Goal: Task Accomplishment & Management: Manage account settings

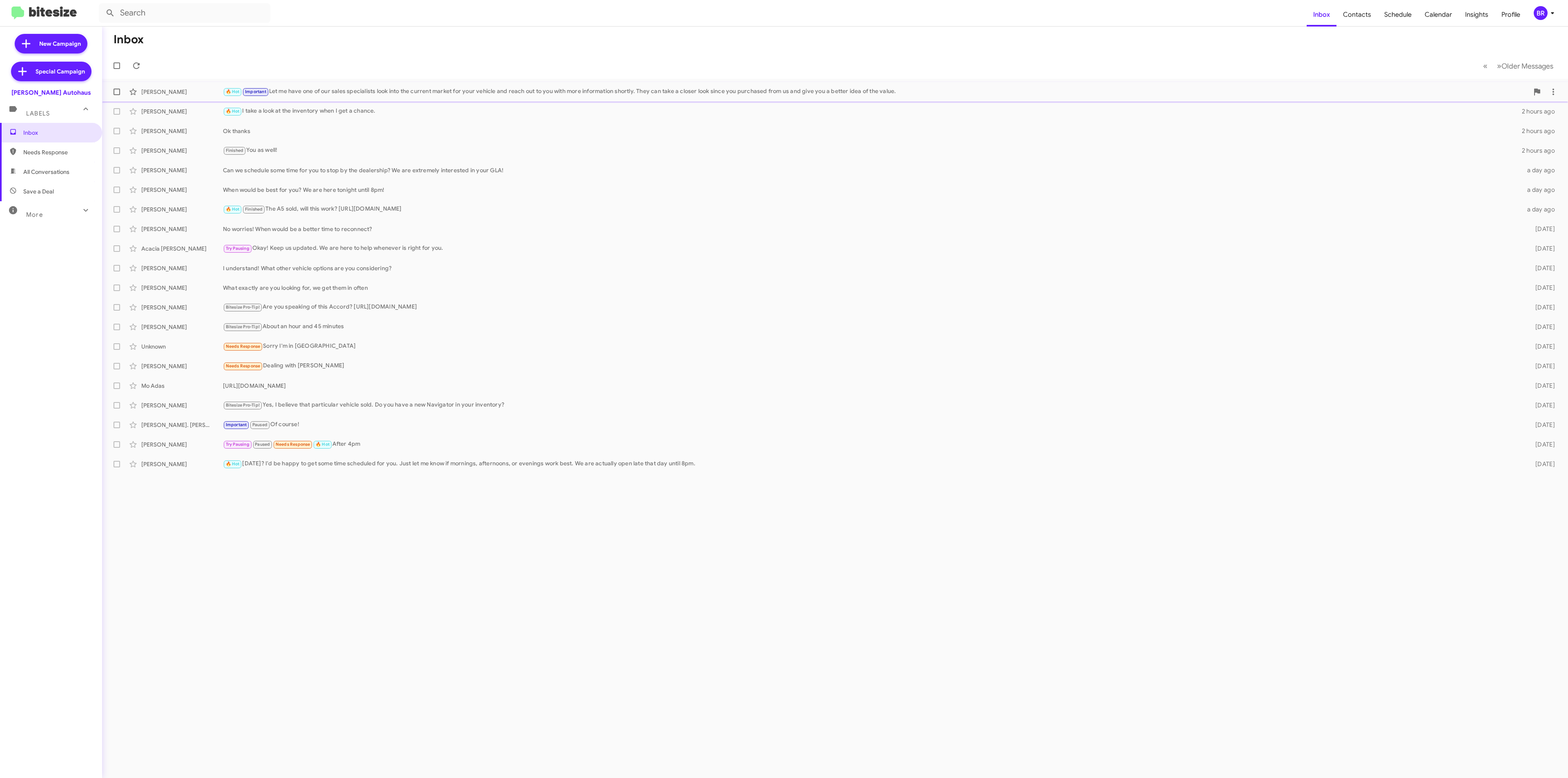
click at [848, 98] on div "[PERSON_NAME] 🔥 Hot Important Let me have one of our sales specialists look int…" at bounding box center [835, 92] width 1452 height 16
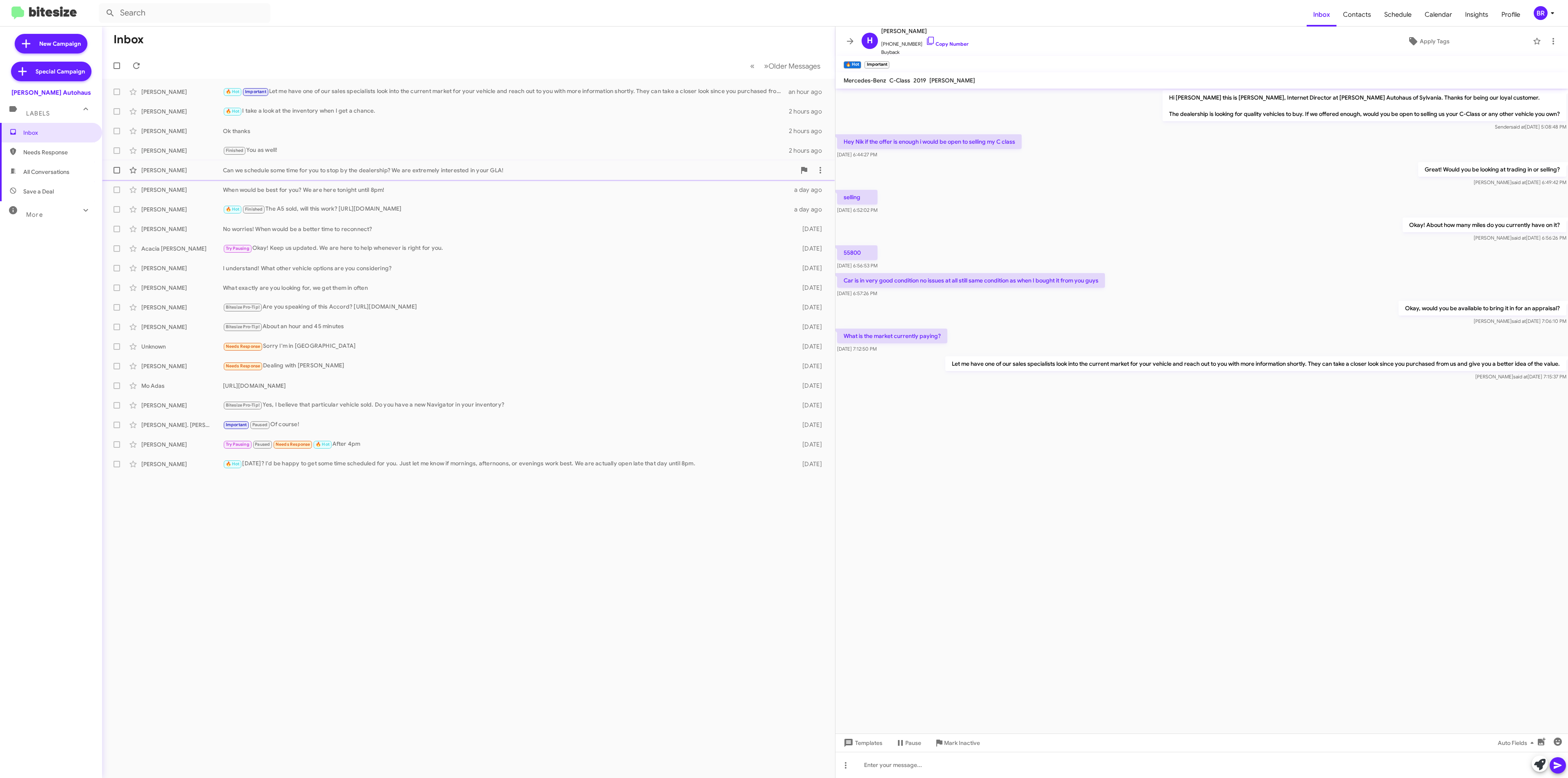
click at [645, 166] on div "Can we schedule some time for you to stop by the dealership? We are extremely i…" at bounding box center [509, 170] width 573 height 8
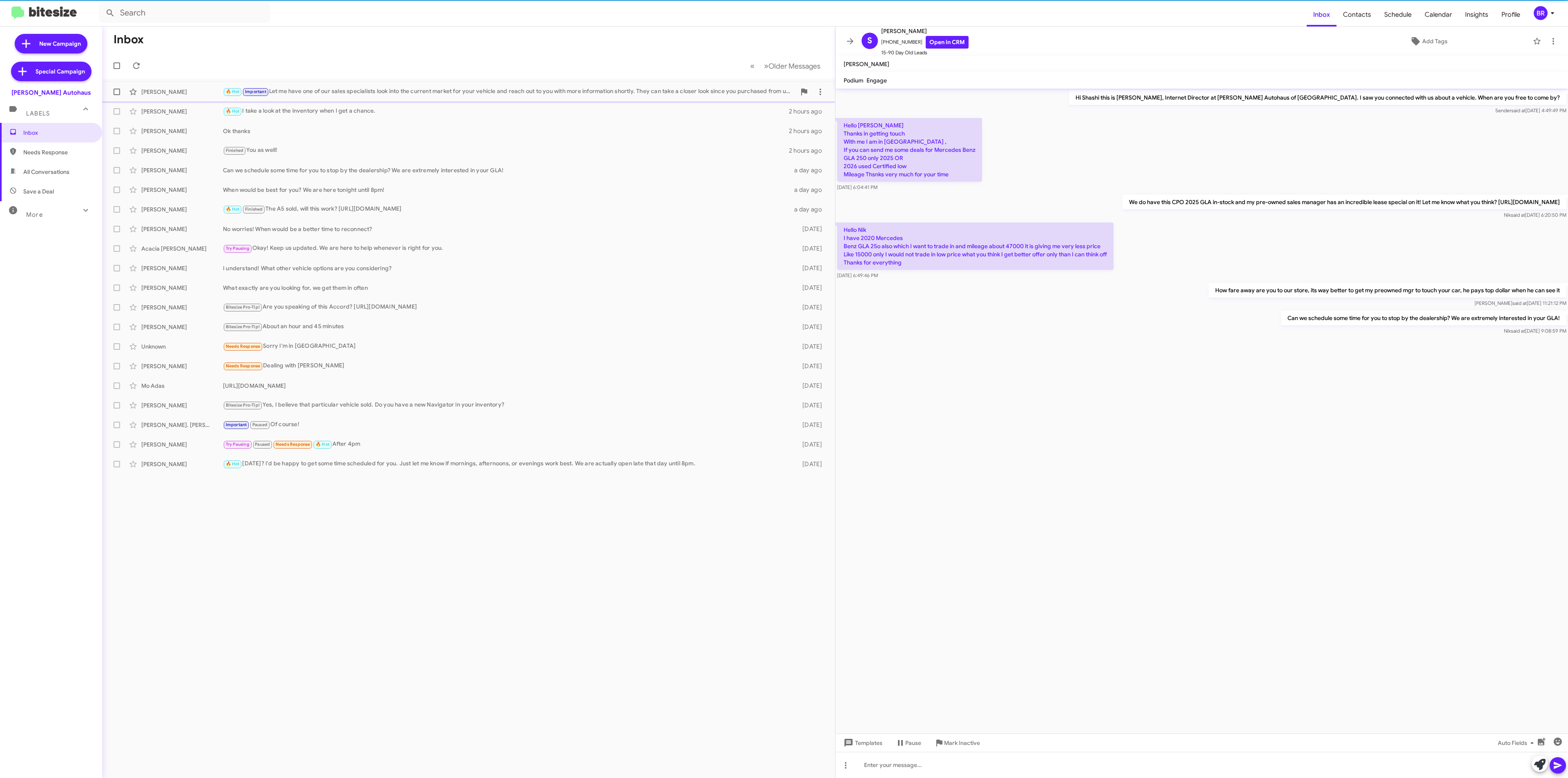
click at [565, 87] on div "🔥 Hot Important Let me have one of our sales specialists look into the current …" at bounding box center [509, 92] width 573 height 9
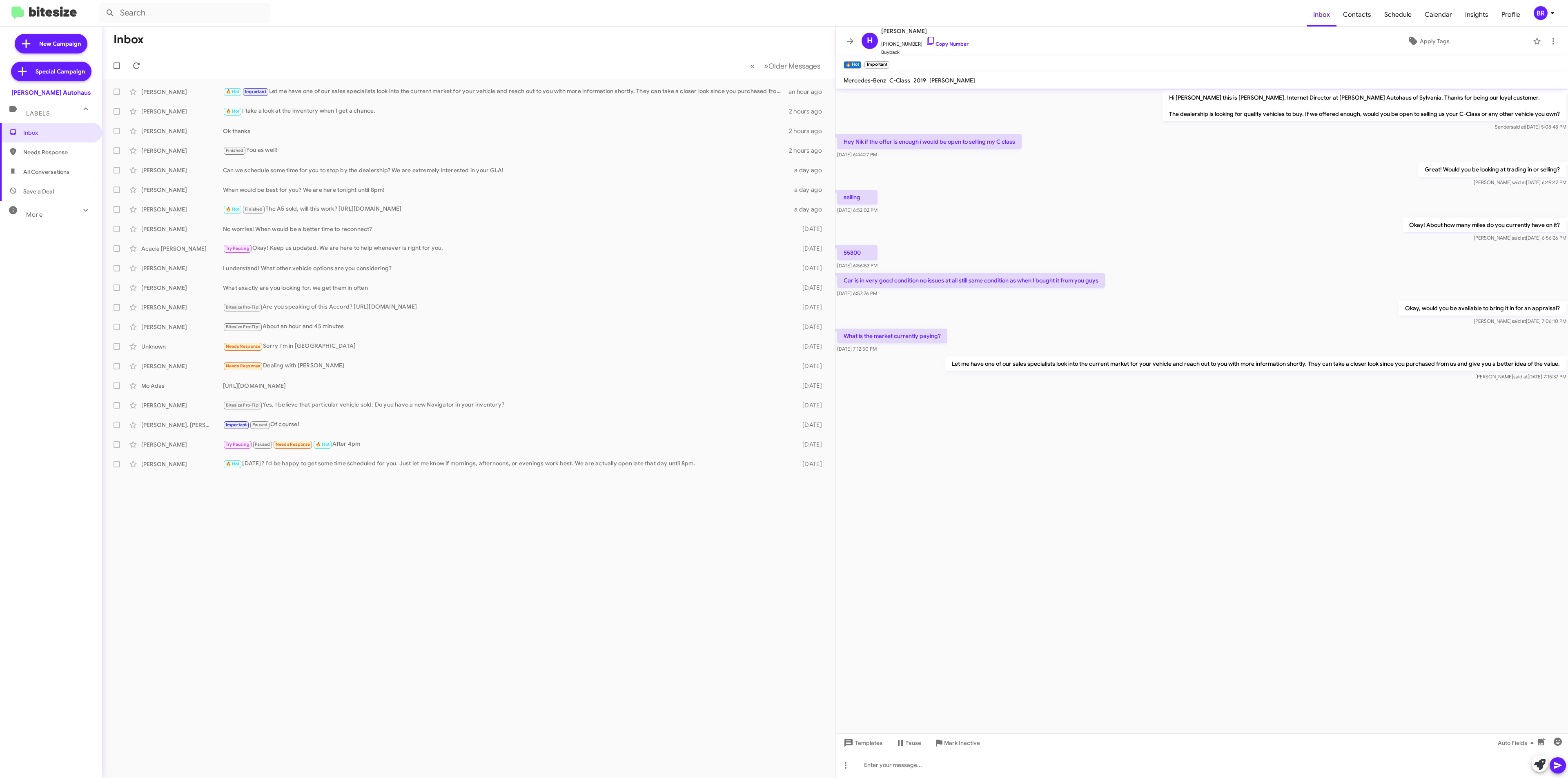
click at [631, 33] on mat-toolbar-row "Inbox" at bounding box center [469, 39] width 733 height 26
click at [473, 417] on div "[PERSON_NAME]. [PERSON_NAME] Important Paused Of course! [DATE]" at bounding box center [469, 424] width 720 height 16
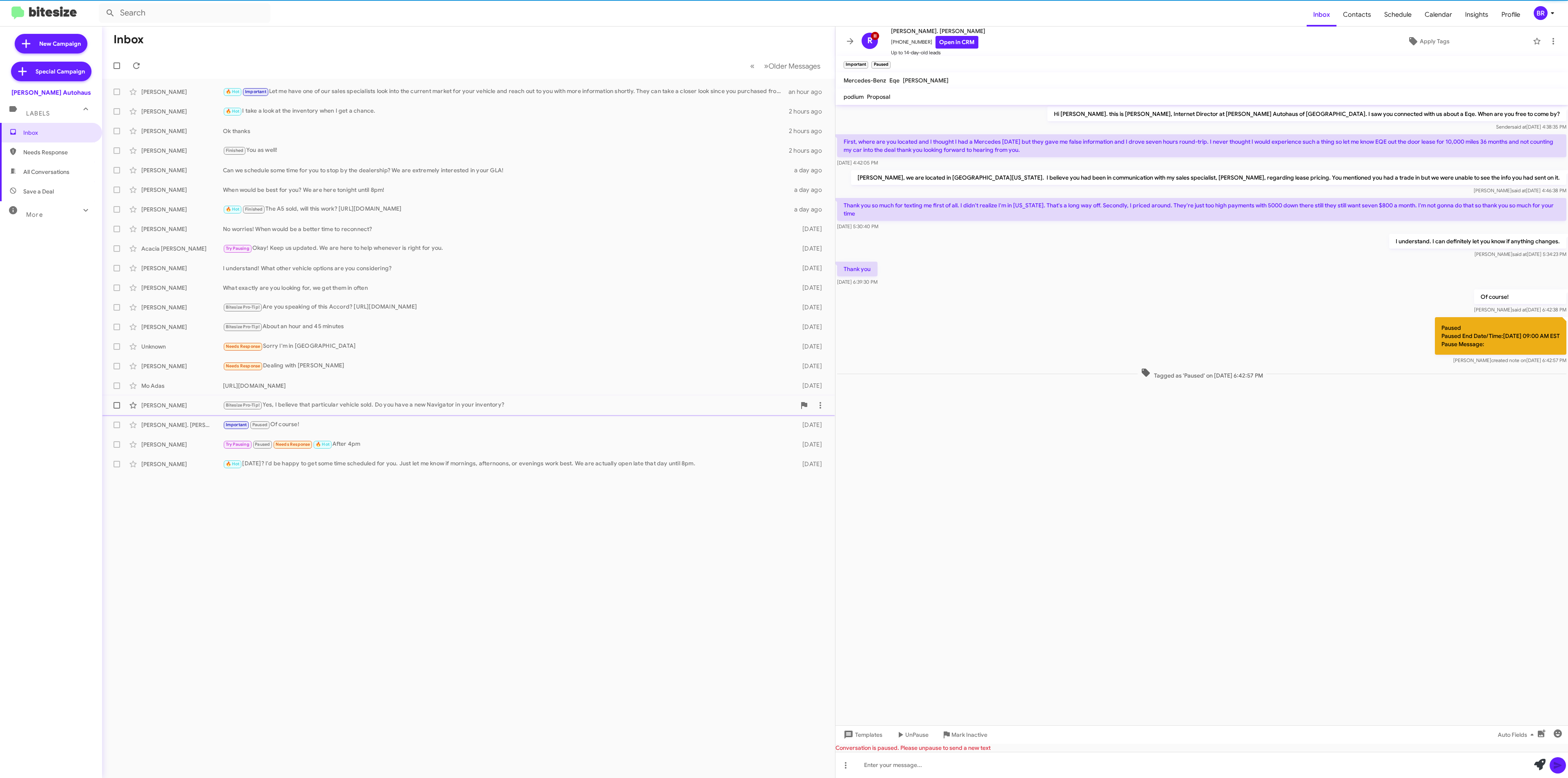
click at [534, 396] on span "[PERSON_NAME] Bitesize Pro-Tip! Yes, I believe that particular vehicle sold. Do…" at bounding box center [469, 406] width 733 height 20
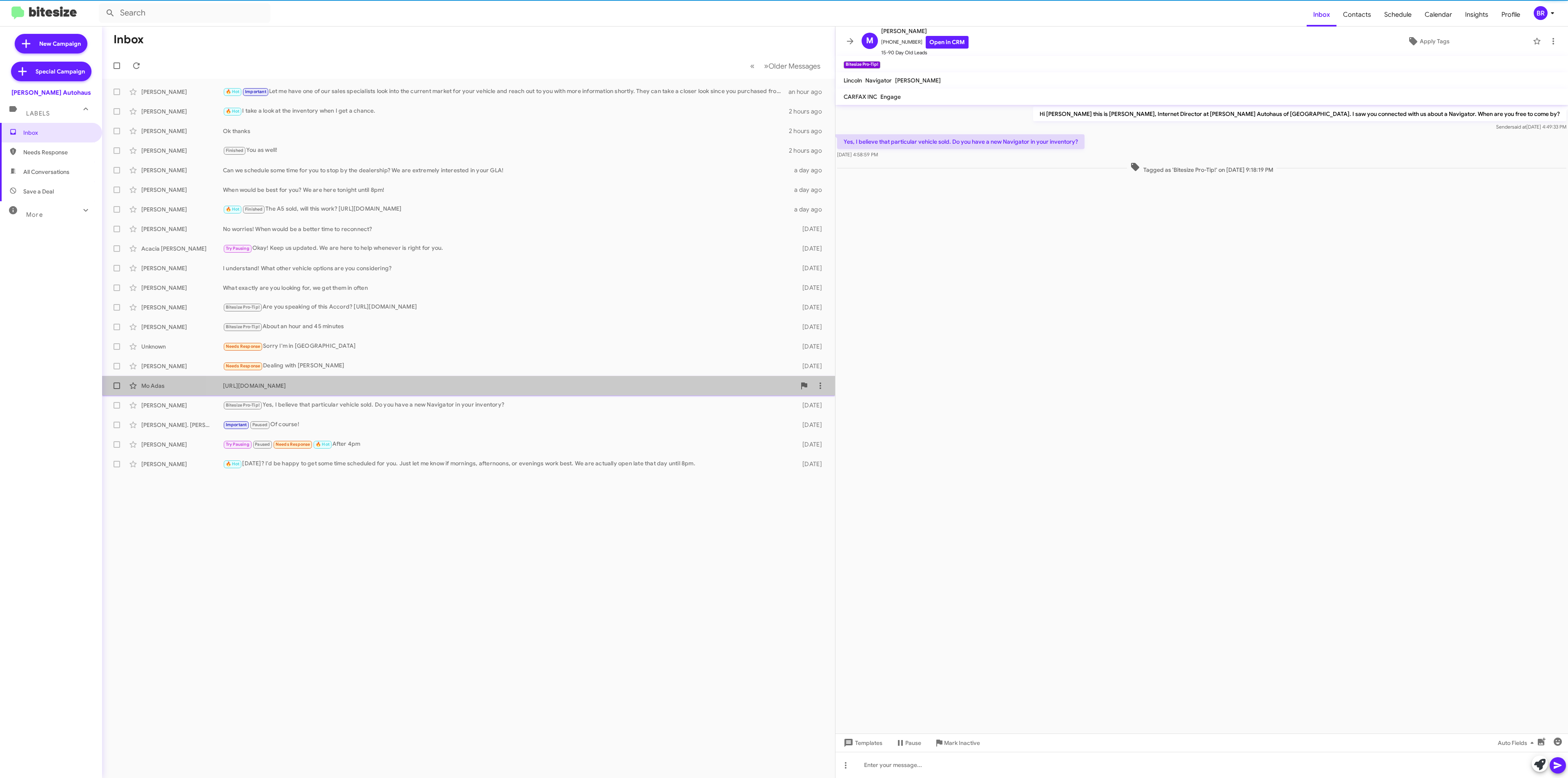
click at [541, 382] on div "[URL][DOMAIN_NAME]" at bounding box center [509, 385] width 573 height 8
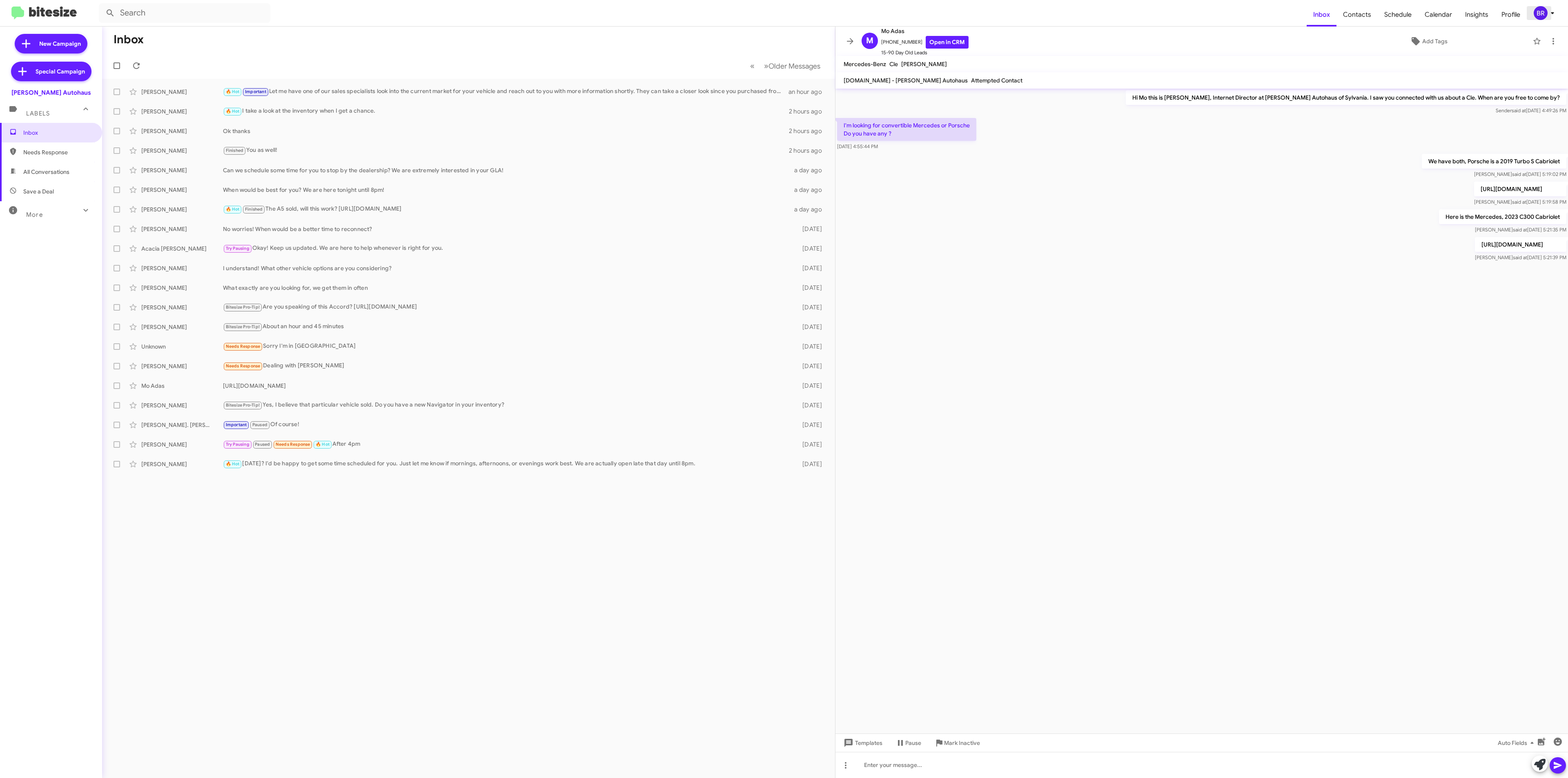
click at [1538, 13] on div "BR" at bounding box center [1540, 13] width 13 height 13
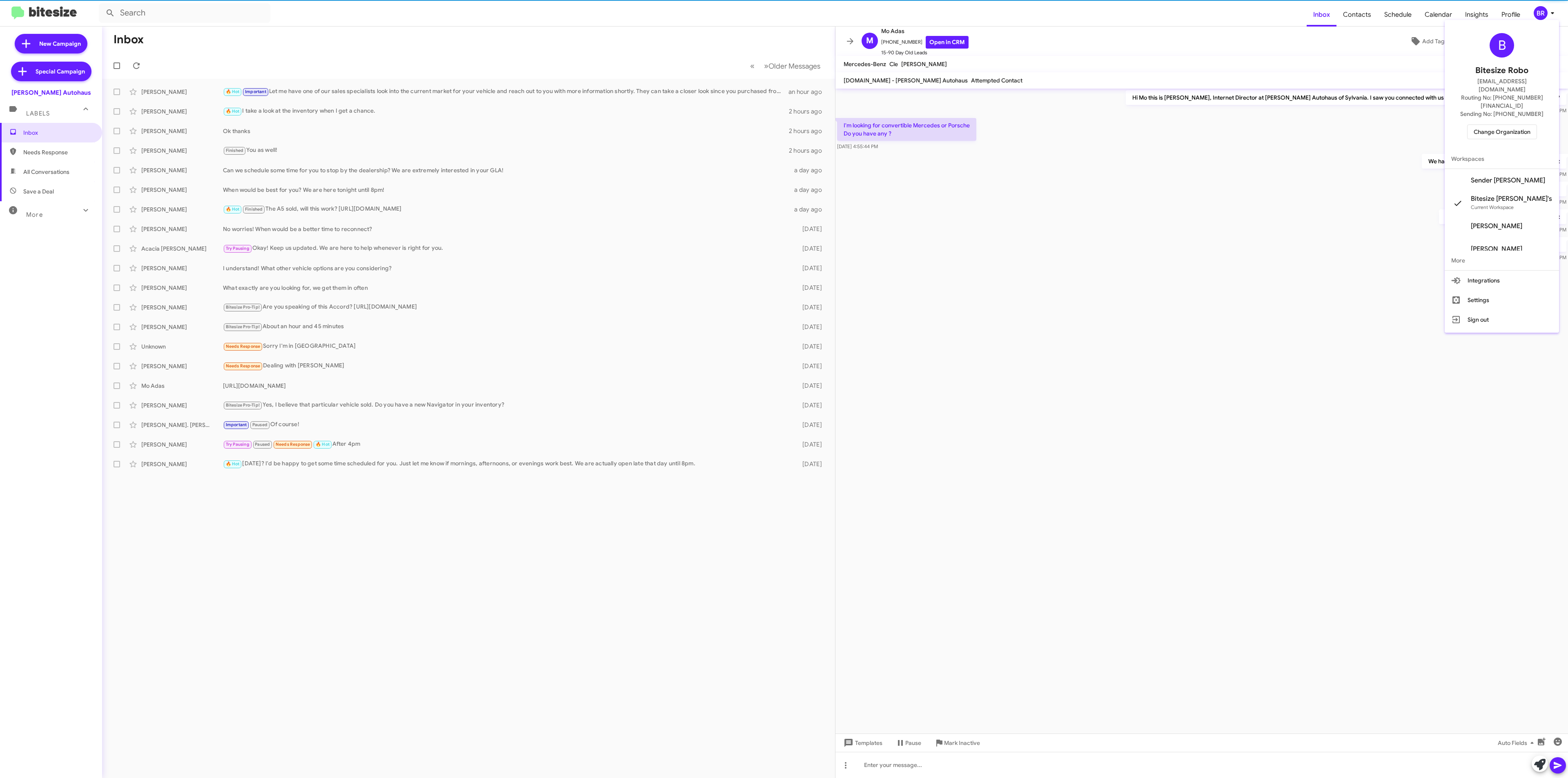
click at [1487, 125] on span "Change Organization" at bounding box center [1502, 131] width 57 height 13
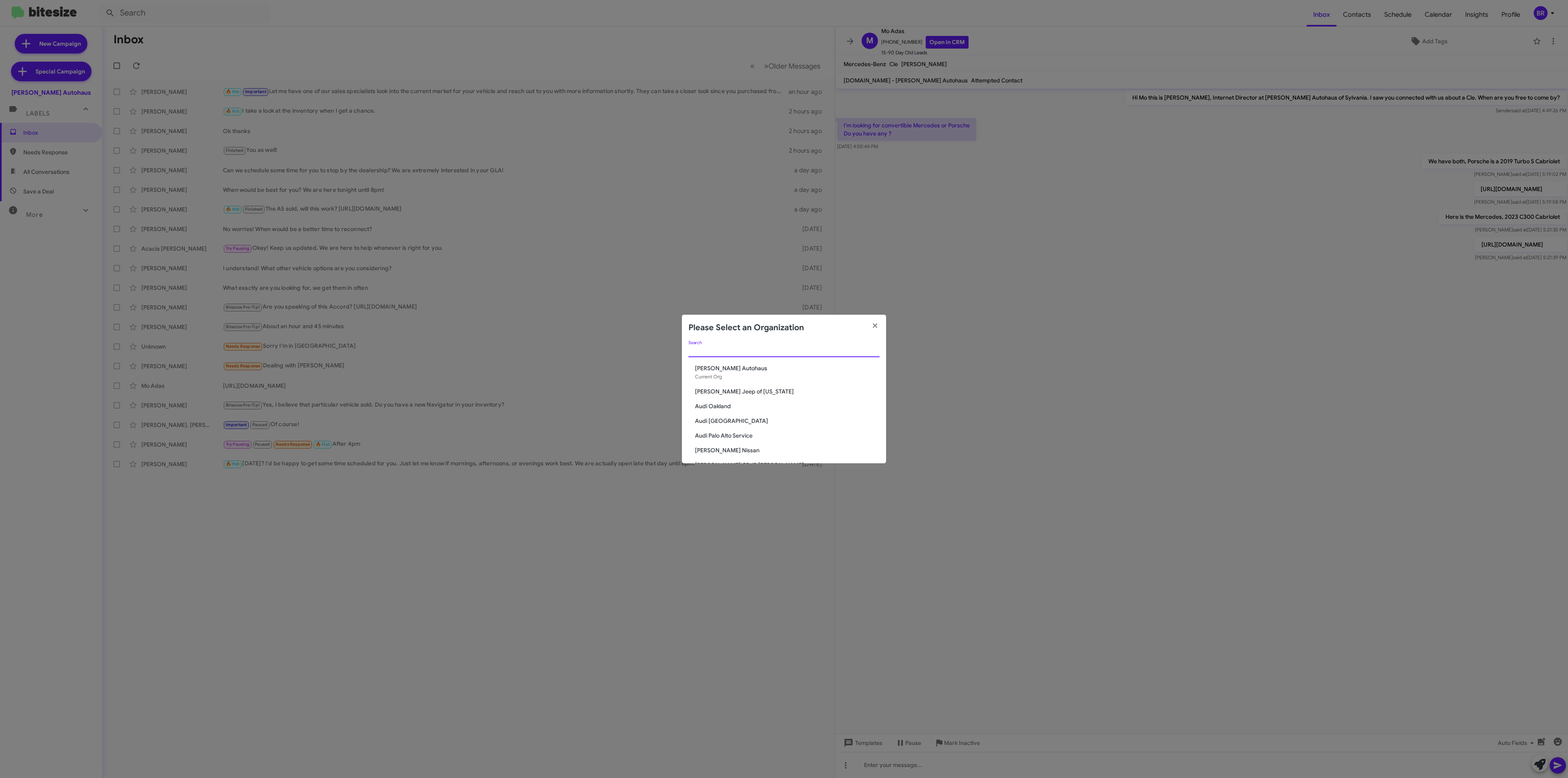
click at [785, 349] on input "Search" at bounding box center [784, 351] width 191 height 6
drag, startPoint x: 787, startPoint y: 546, endPoint x: 791, endPoint y: 548, distance: 4.5
click at [787, 546] on modal-container "Please Select an Organization Search [PERSON_NAME] Autohaus Current Org [PERSON…" at bounding box center [784, 389] width 1568 height 778
